Goal: Find specific page/section: Find specific page/section

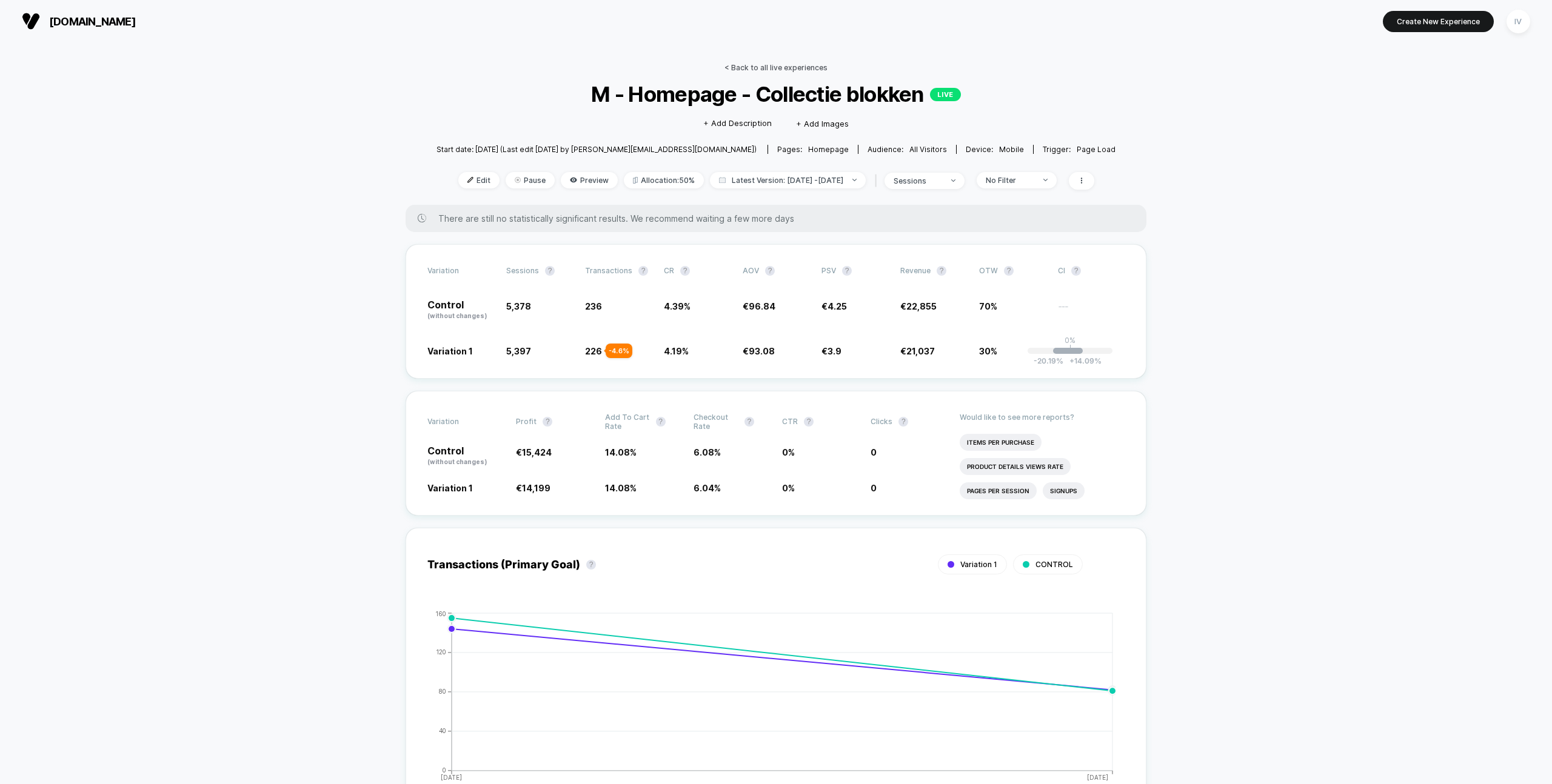
click at [771, 63] on link "< Back to all live experiences" at bounding box center [776, 67] width 103 height 9
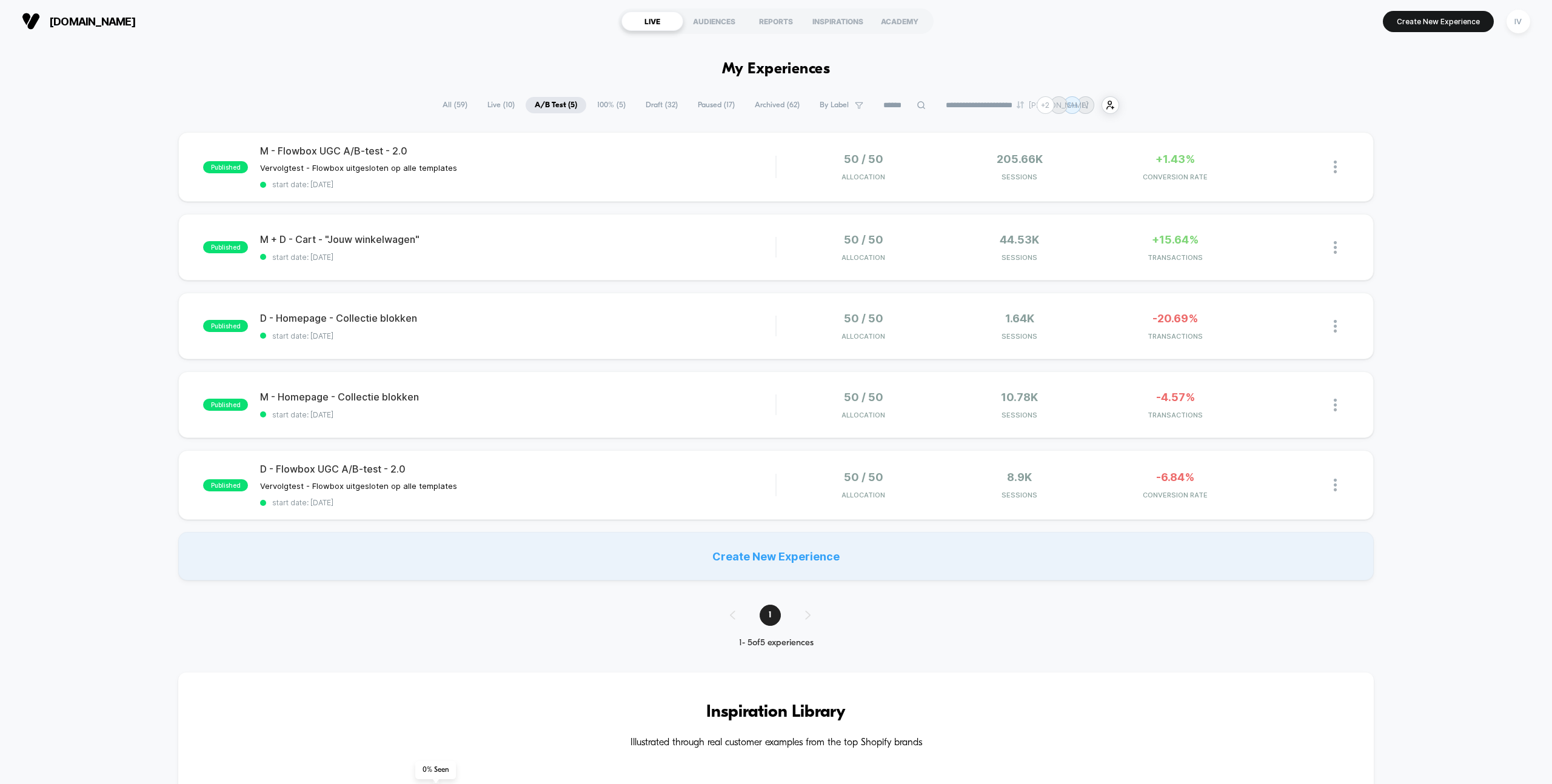
click at [710, 359] on div "published M - Flowbox UGC A/B-test - 2.0 Vervolgtest - Flowbox uitgesloten op a…" at bounding box center [776, 356] width 1552 height 448
click at [714, 353] on div "published D - Homepage - Collectie blokken start date: [DATE] 50 / 50 Allocatio…" at bounding box center [775, 326] width 1195 height 67
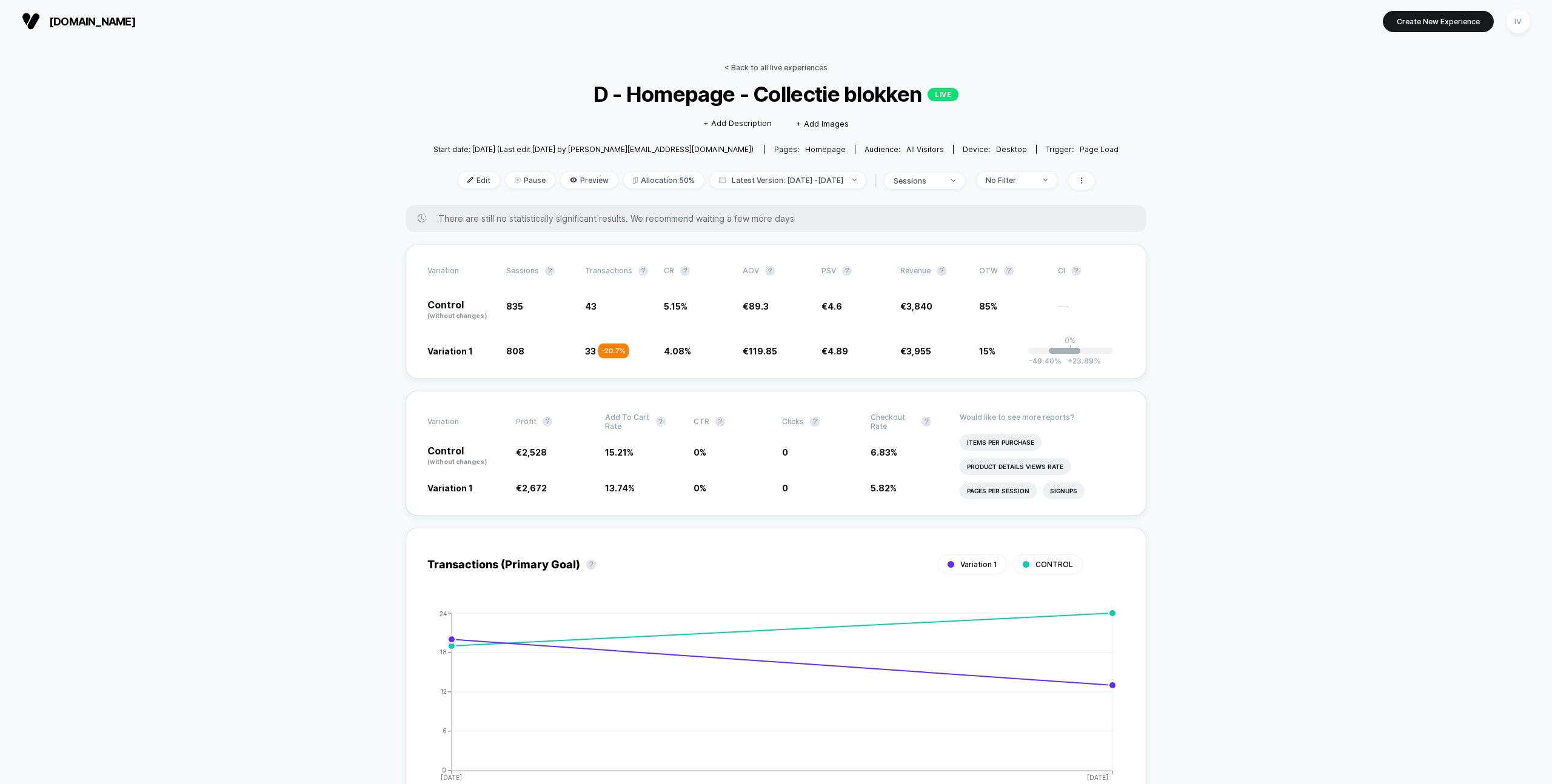
click at [756, 66] on link "< Back to all live experiences" at bounding box center [776, 67] width 103 height 9
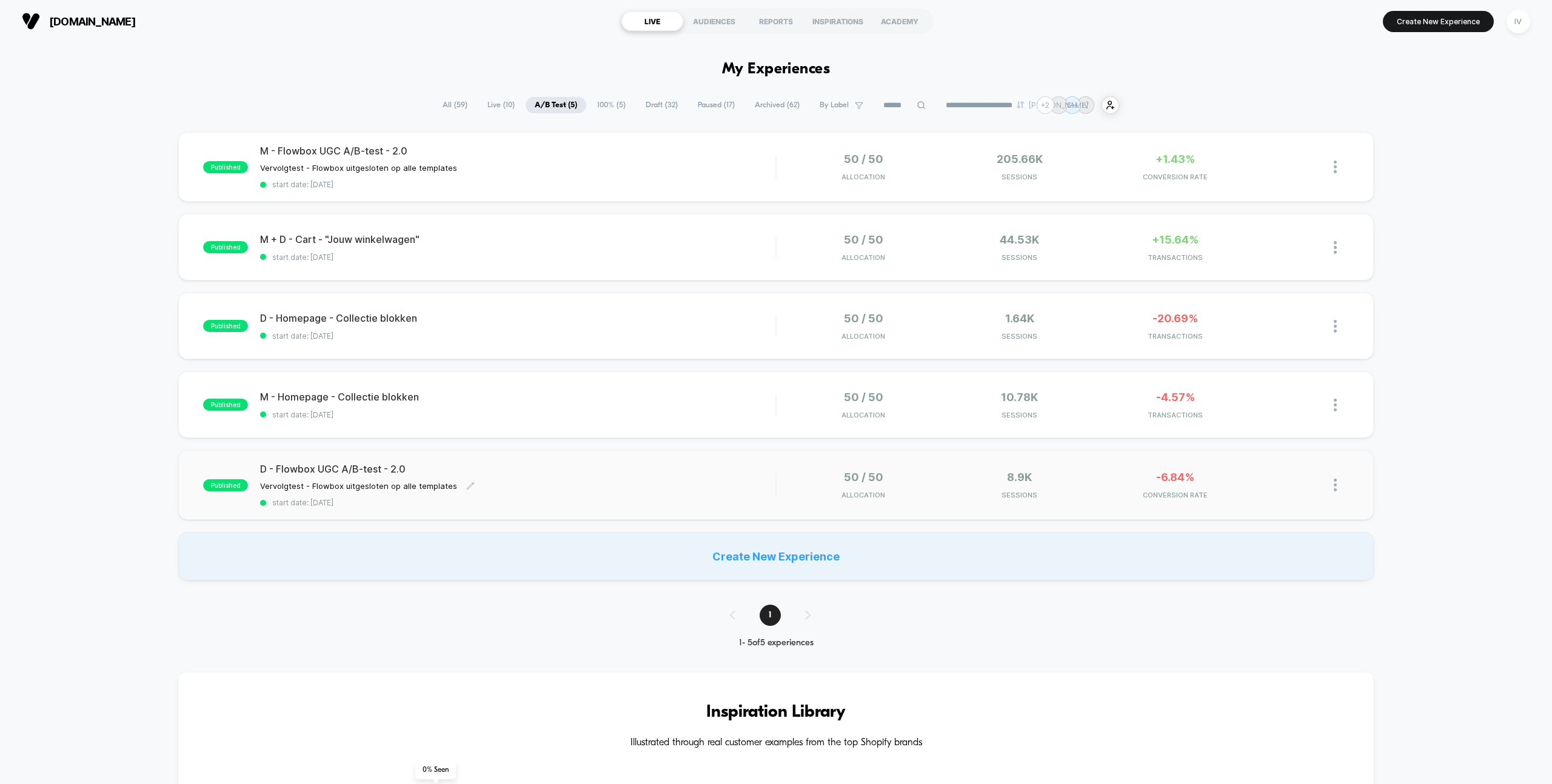
click at [747, 472] on span "D - Flowbox UGC A/B-test - 2.0" at bounding box center [518, 469] width 515 height 12
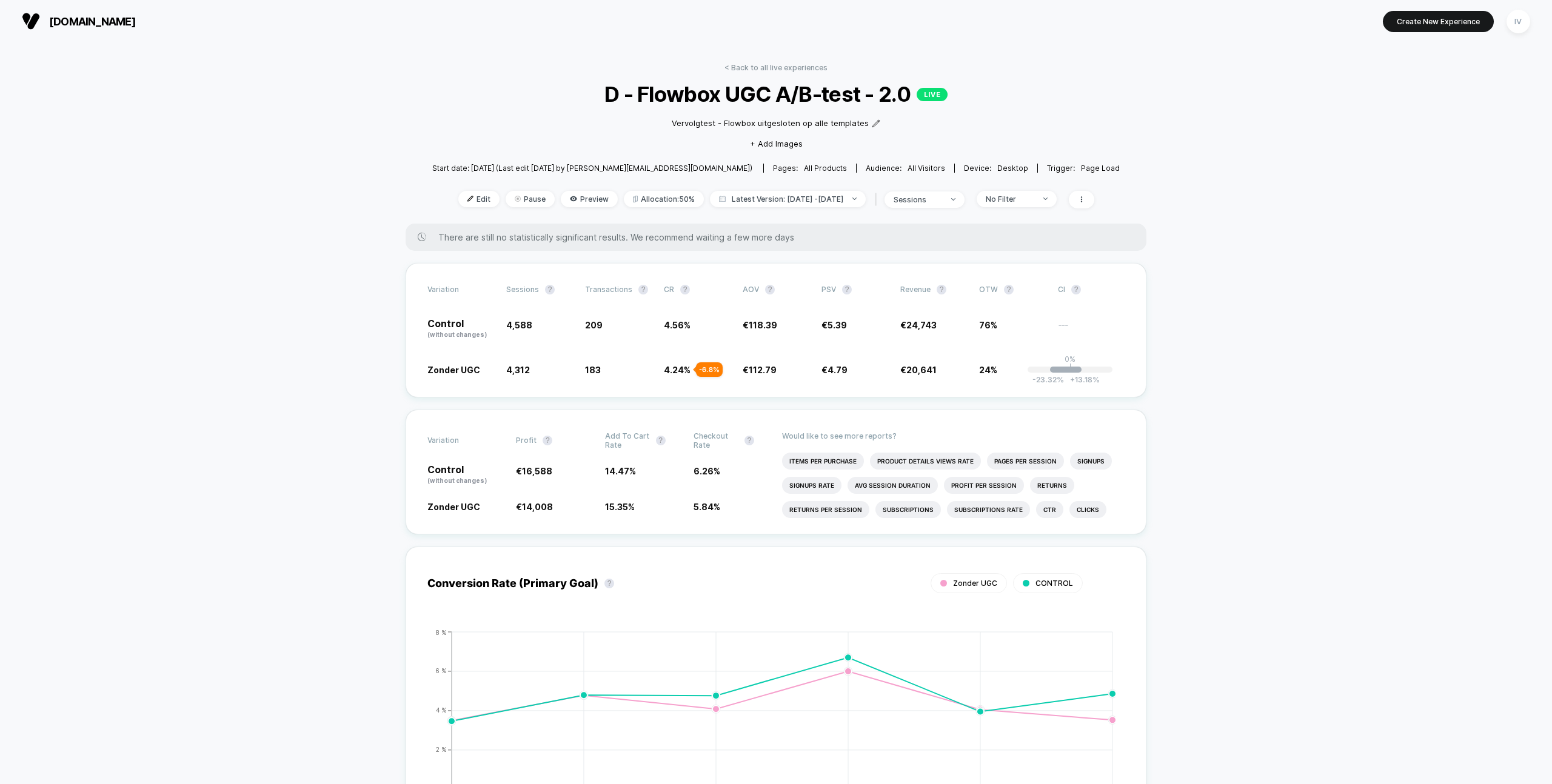
click at [777, 63] on link "< Back to all live experiences" at bounding box center [776, 67] width 103 height 9
